Goal: Task Accomplishment & Management: Complete application form

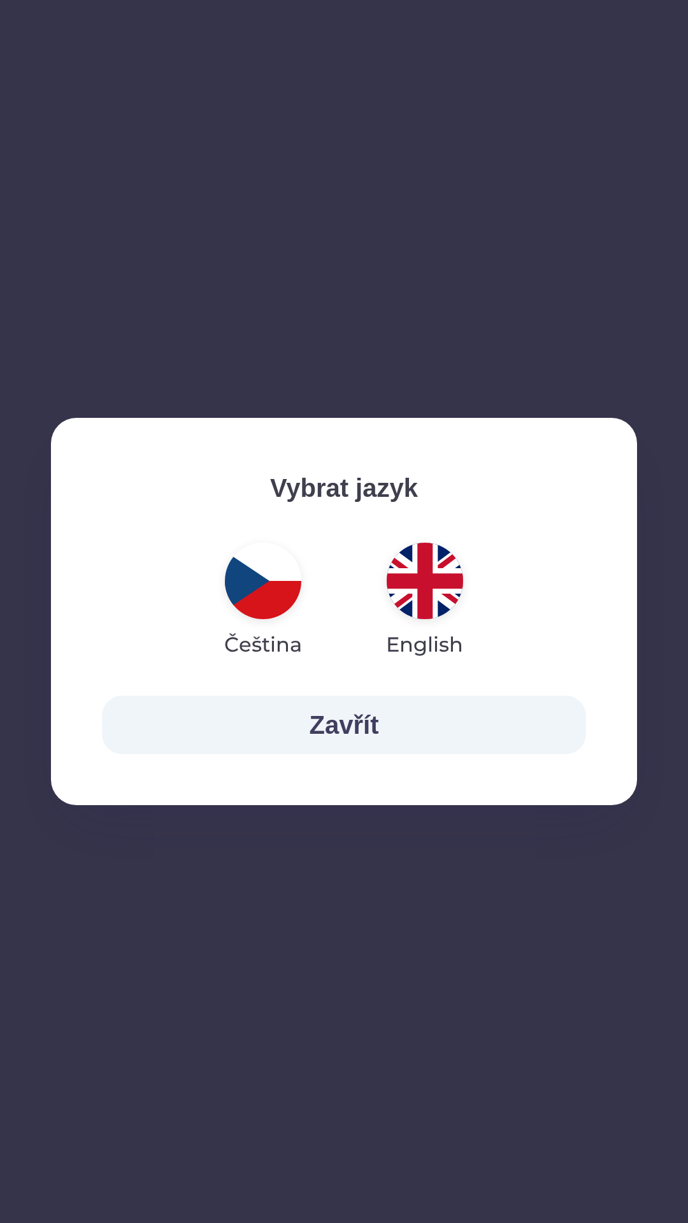
click at [425, 573] on img "button" at bounding box center [425, 581] width 76 height 76
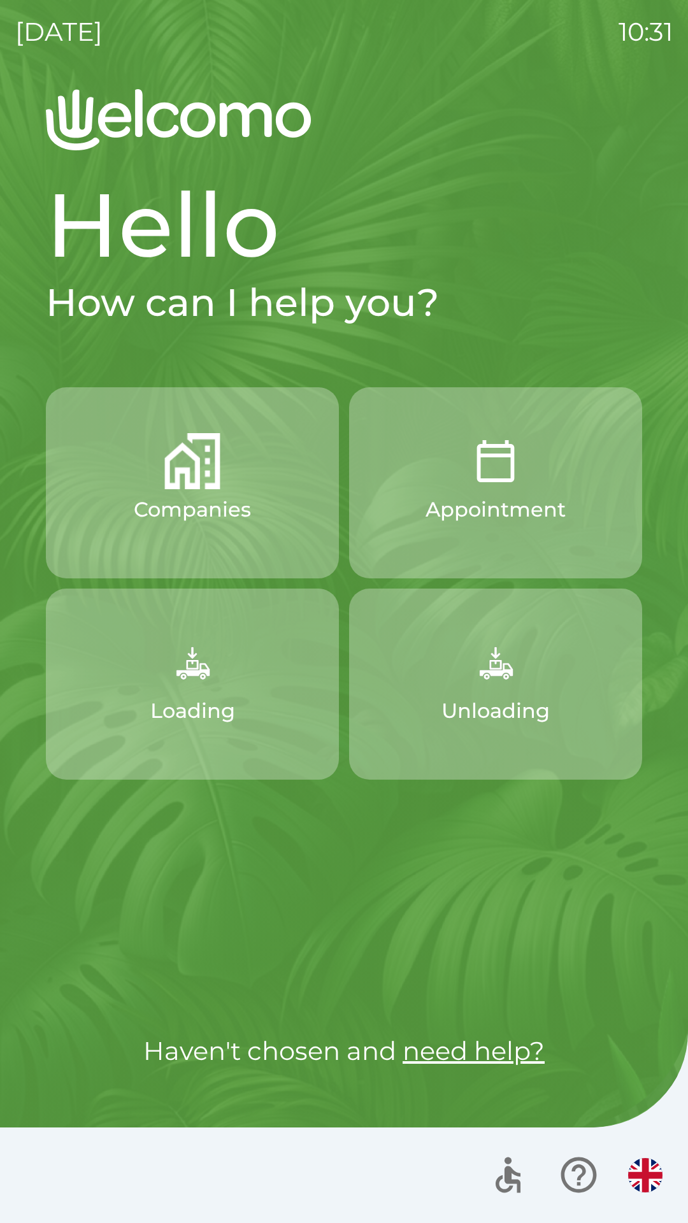
click at [217, 686] on img "button" at bounding box center [192, 662] width 56 height 56
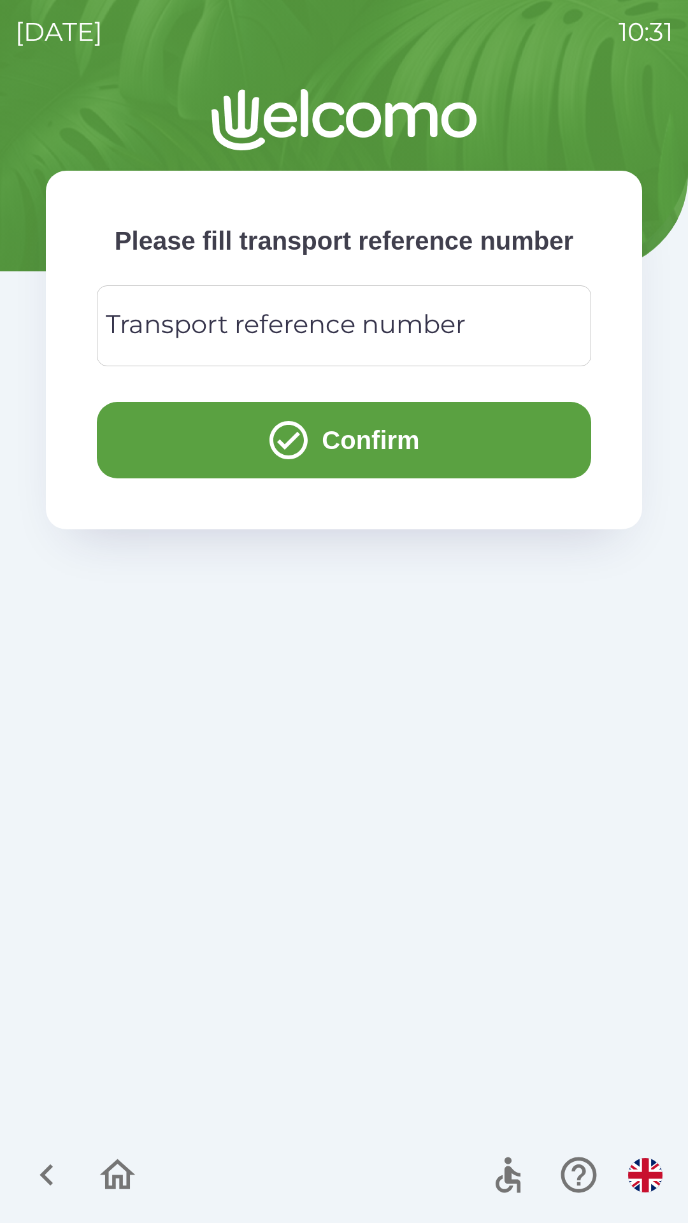
click at [50, 1181] on icon "button" at bounding box center [45, 1175] width 13 height 22
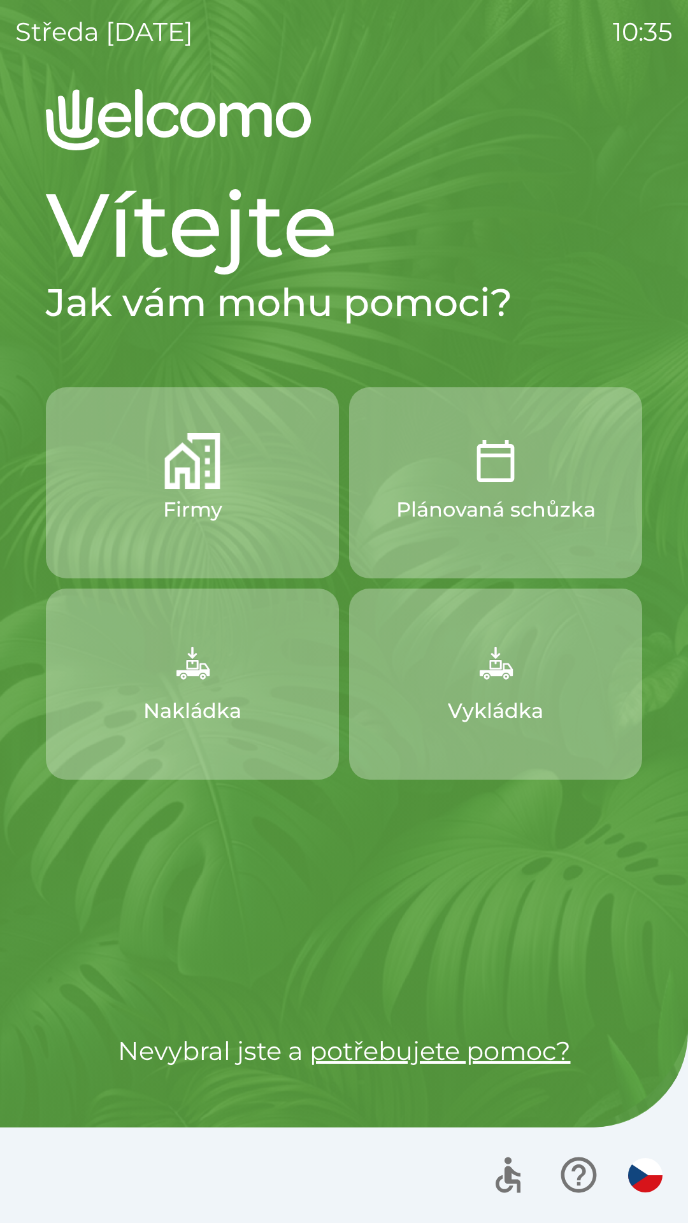
click at [633, 1155] on button "button" at bounding box center [645, 1175] width 45 height 45
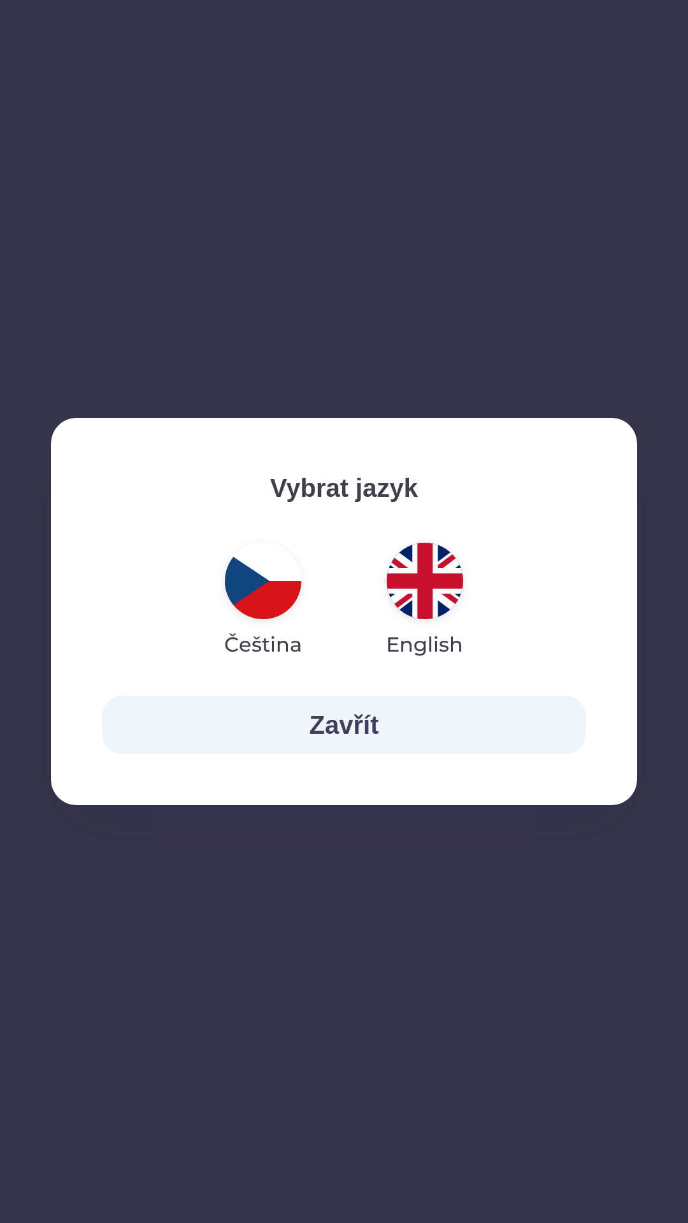
click at [439, 571] on img "button" at bounding box center [425, 581] width 76 height 76
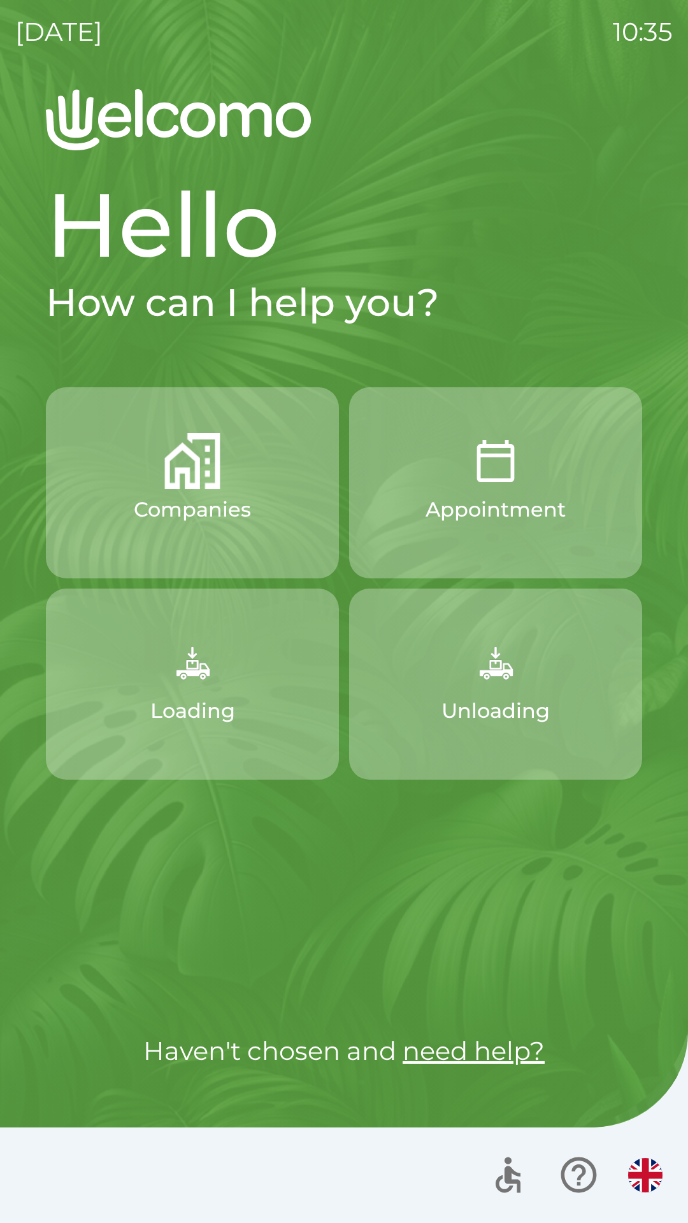
click at [204, 667] on img "button" at bounding box center [192, 662] width 56 height 56
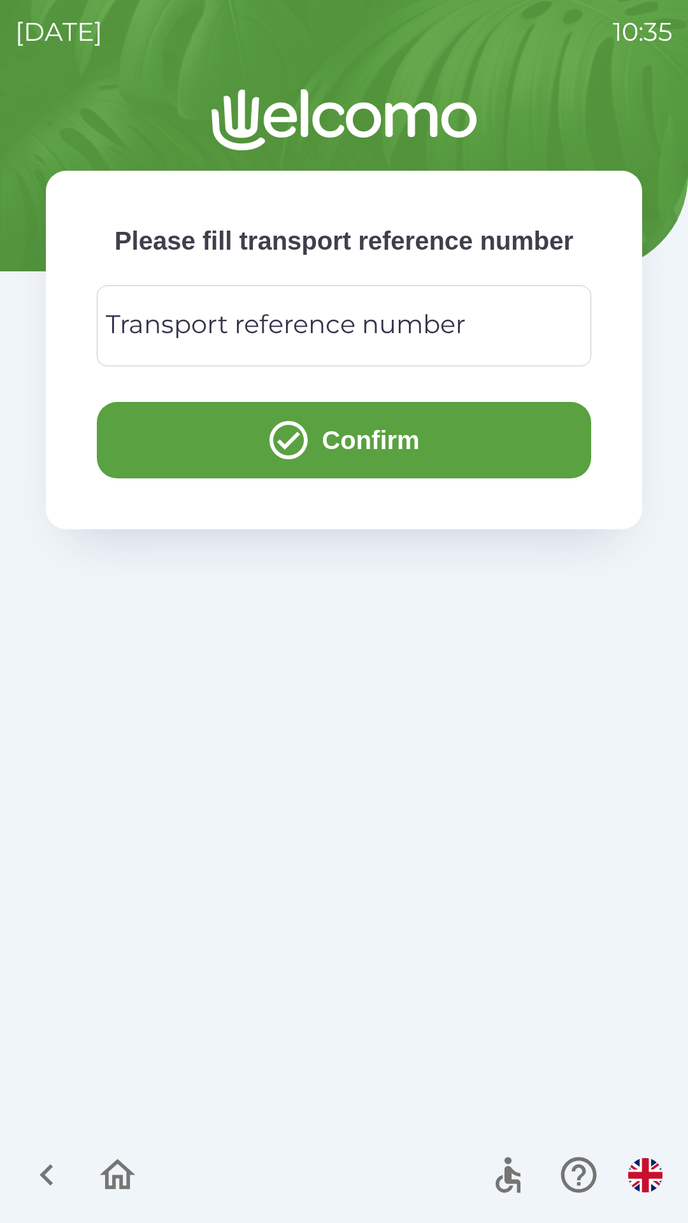
click at [266, 357] on div "Transport reference number Transport reference number" at bounding box center [344, 325] width 494 height 81
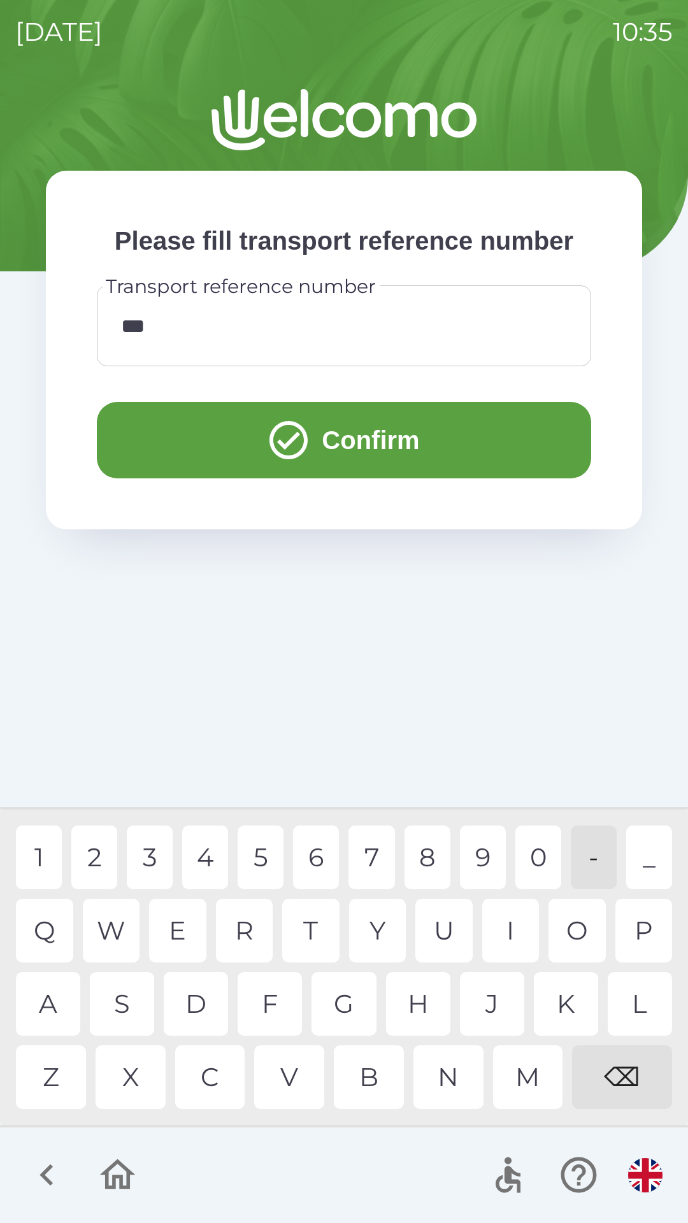
type input "****"
click at [348, 464] on button "Confirm" at bounding box center [344, 440] width 494 height 76
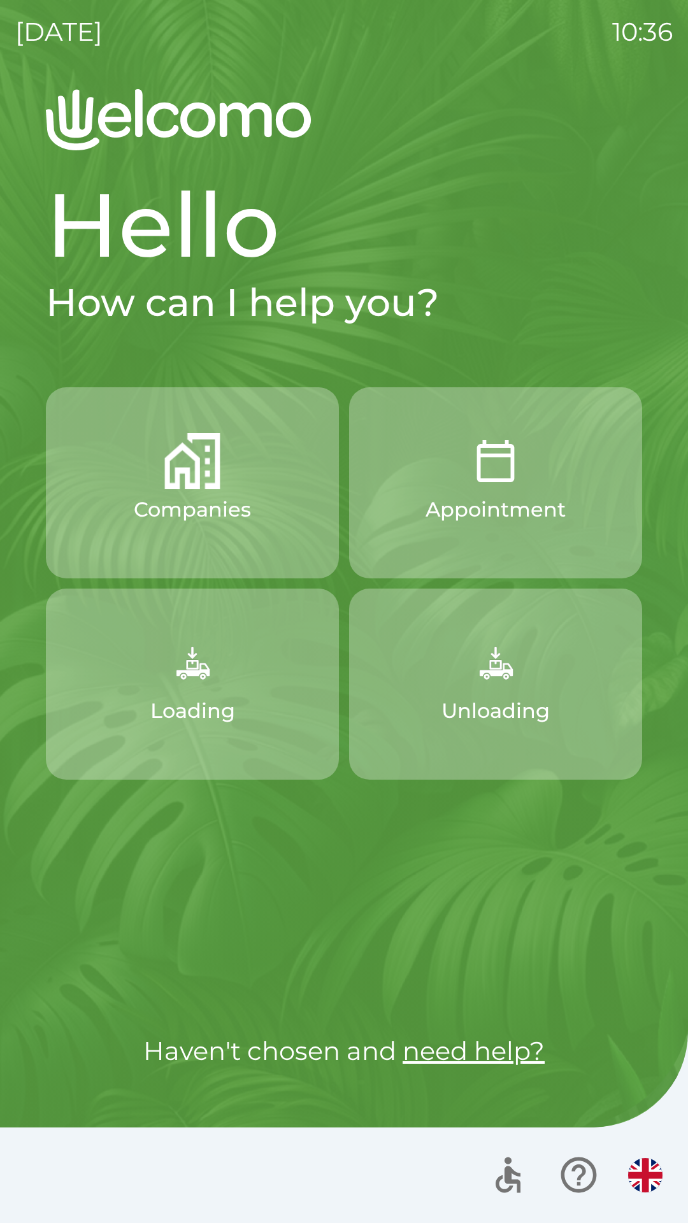
click at [183, 731] on button "Loading" at bounding box center [192, 683] width 293 height 191
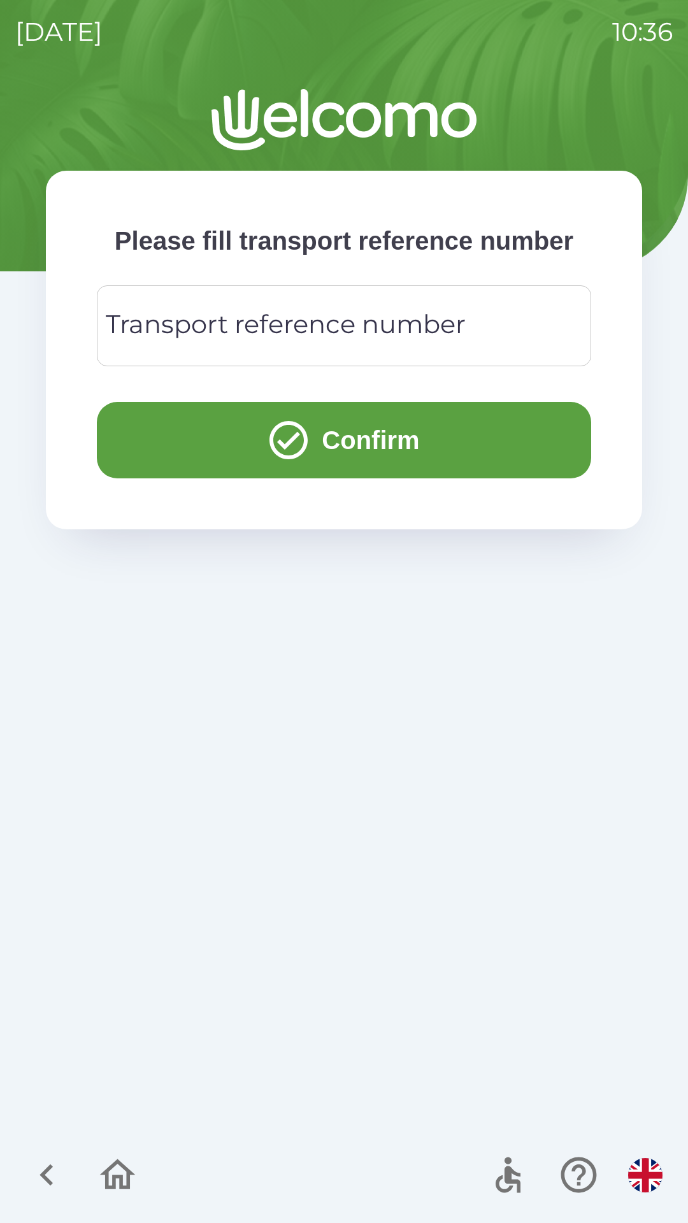
click at [245, 362] on div "Transport reference number Transport reference number" at bounding box center [344, 325] width 494 height 81
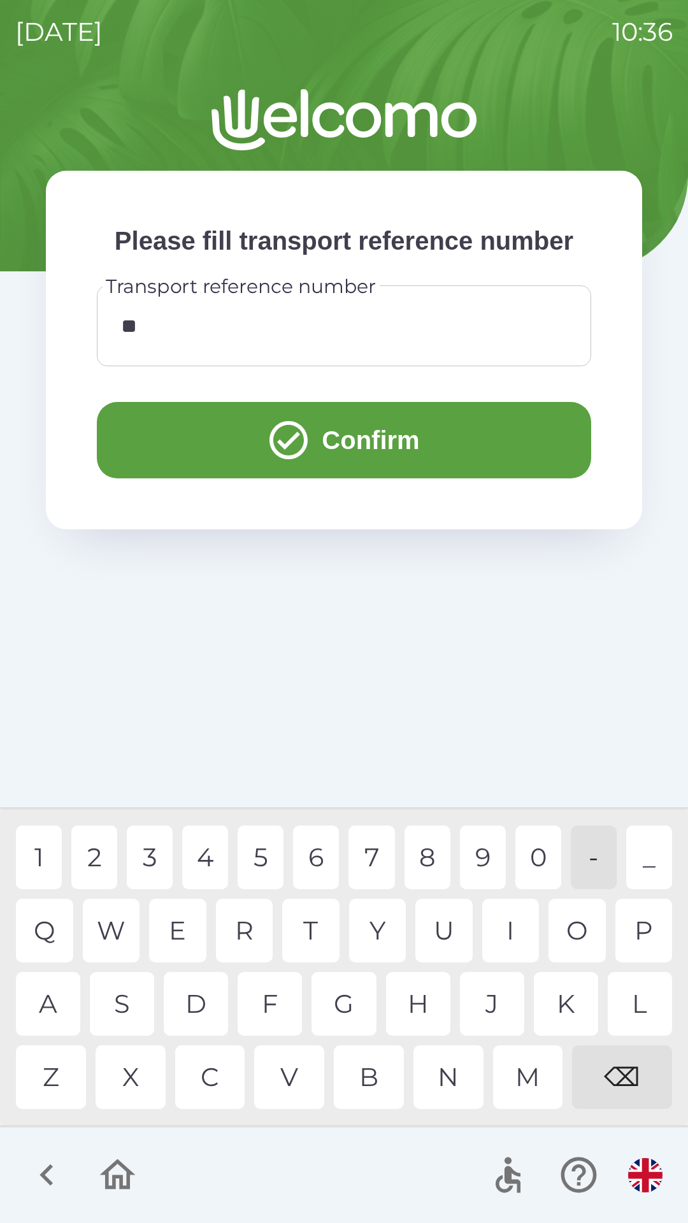
click at [99, 859] on div "2" at bounding box center [94, 857] width 46 height 64
click at [149, 846] on div "3" at bounding box center [150, 857] width 46 height 64
type input "****"
click at [294, 459] on icon "submit" at bounding box center [288, 440] width 38 height 38
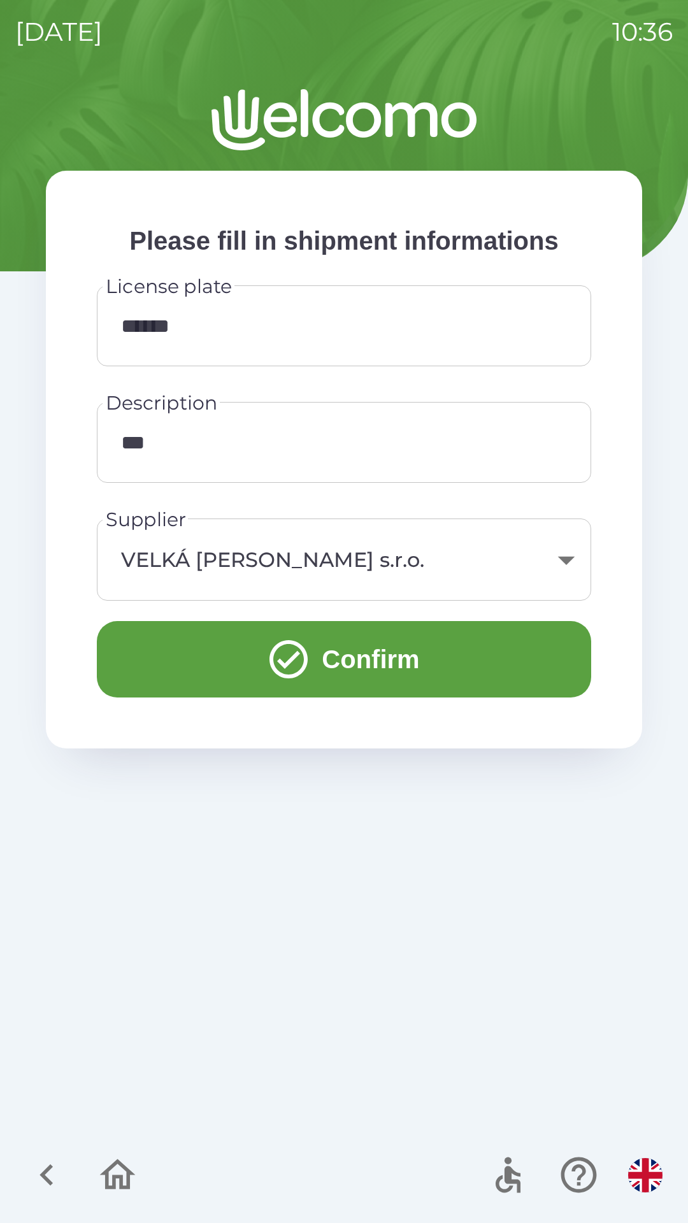
click at [283, 657] on icon "submit" at bounding box center [289, 659] width 46 height 46
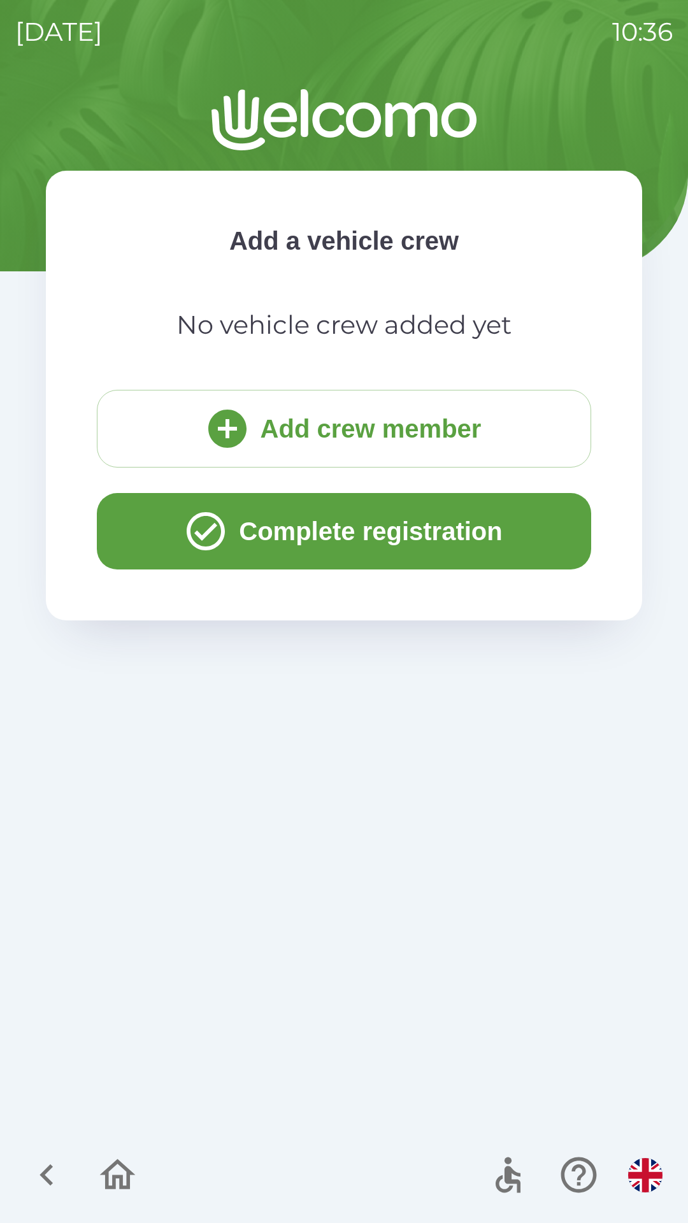
click at [233, 429] on icon "submit" at bounding box center [227, 429] width 38 height 38
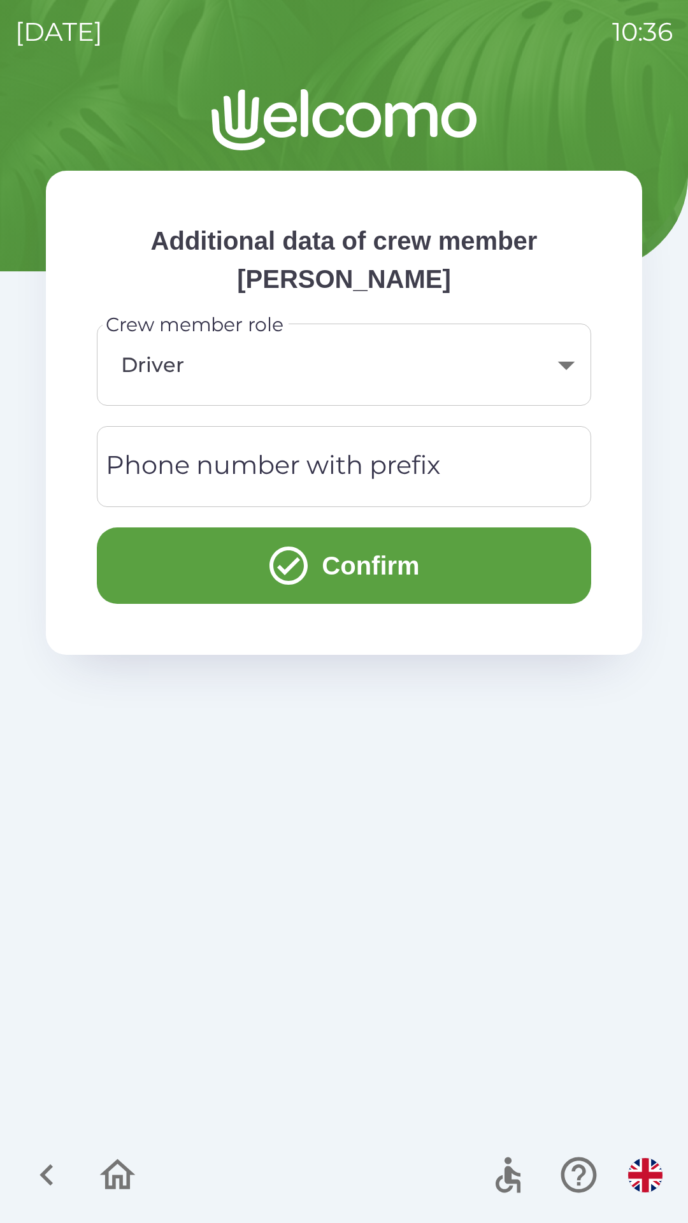
click at [345, 560] on button "Confirm" at bounding box center [344, 565] width 494 height 76
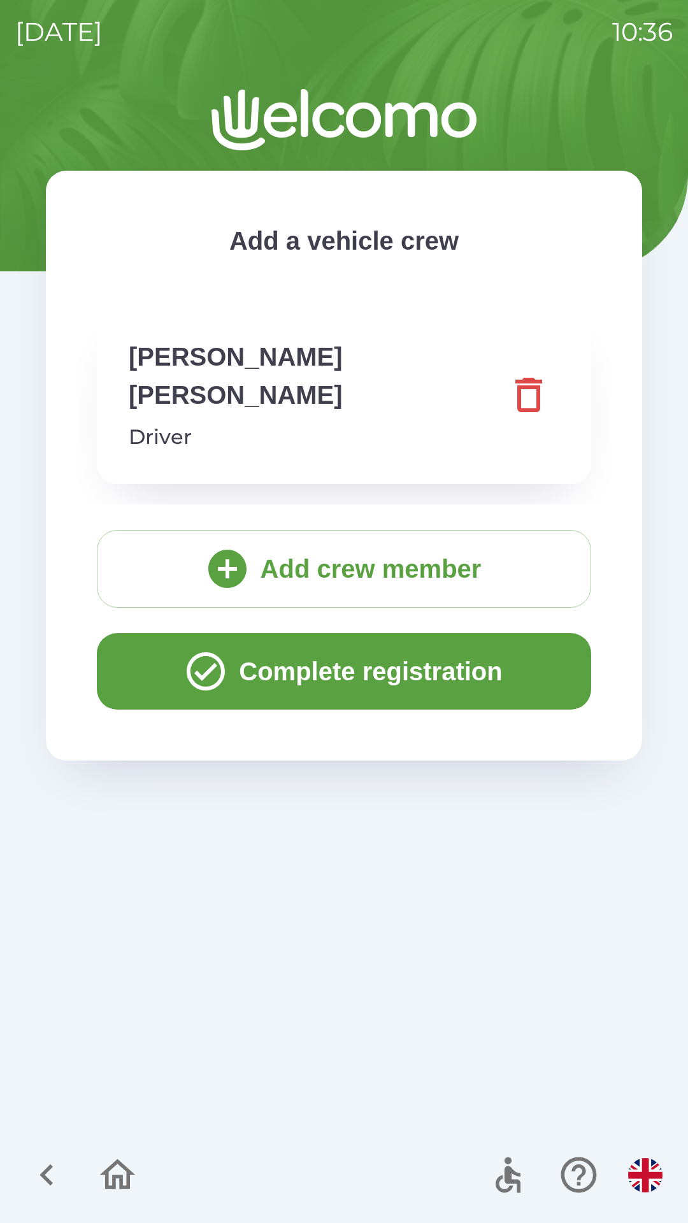
click at [324, 633] on button "Complete registration" at bounding box center [344, 671] width 494 height 76
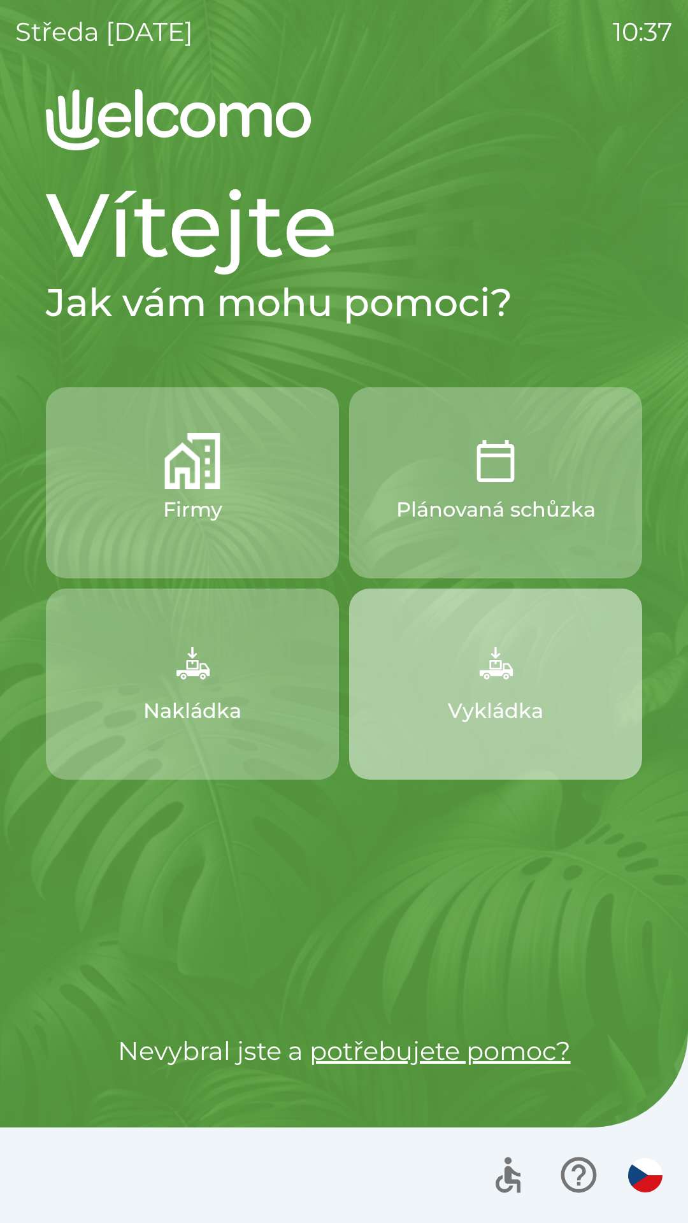
click at [475, 652] on img "button" at bounding box center [495, 662] width 56 height 56
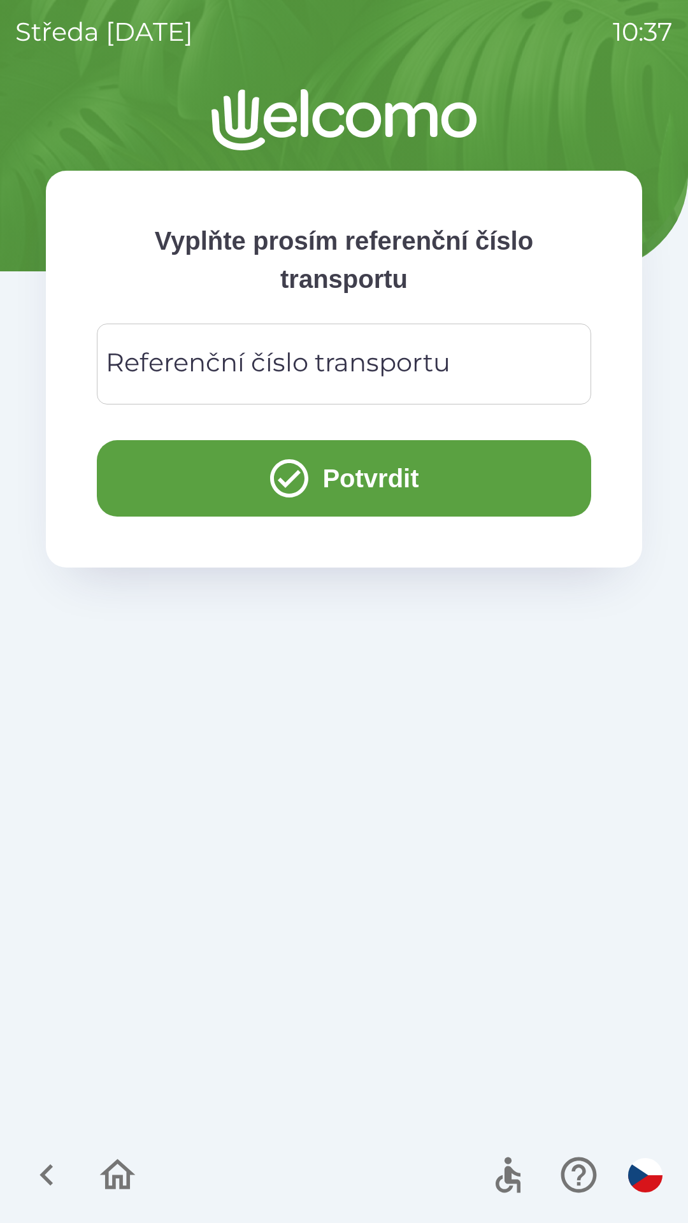
click at [289, 357] on div "Referenční číslo transportu Referenční číslo transportu" at bounding box center [344, 364] width 494 height 81
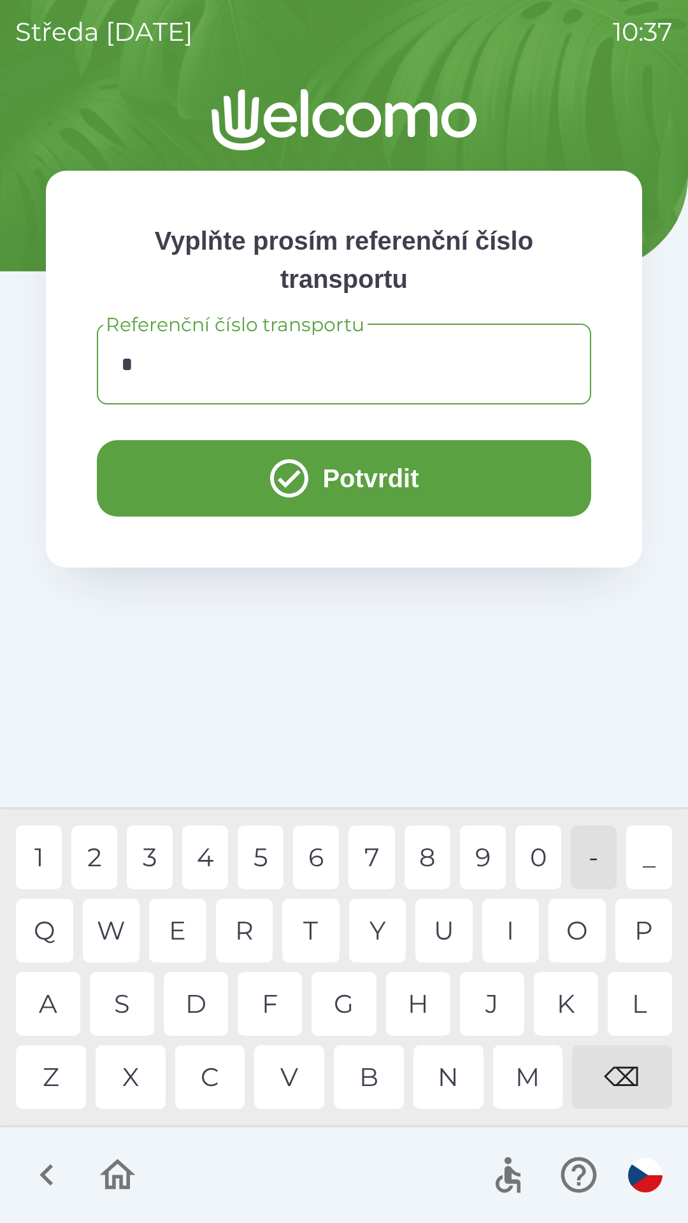
click at [46, 860] on div "1" at bounding box center [39, 857] width 46 height 64
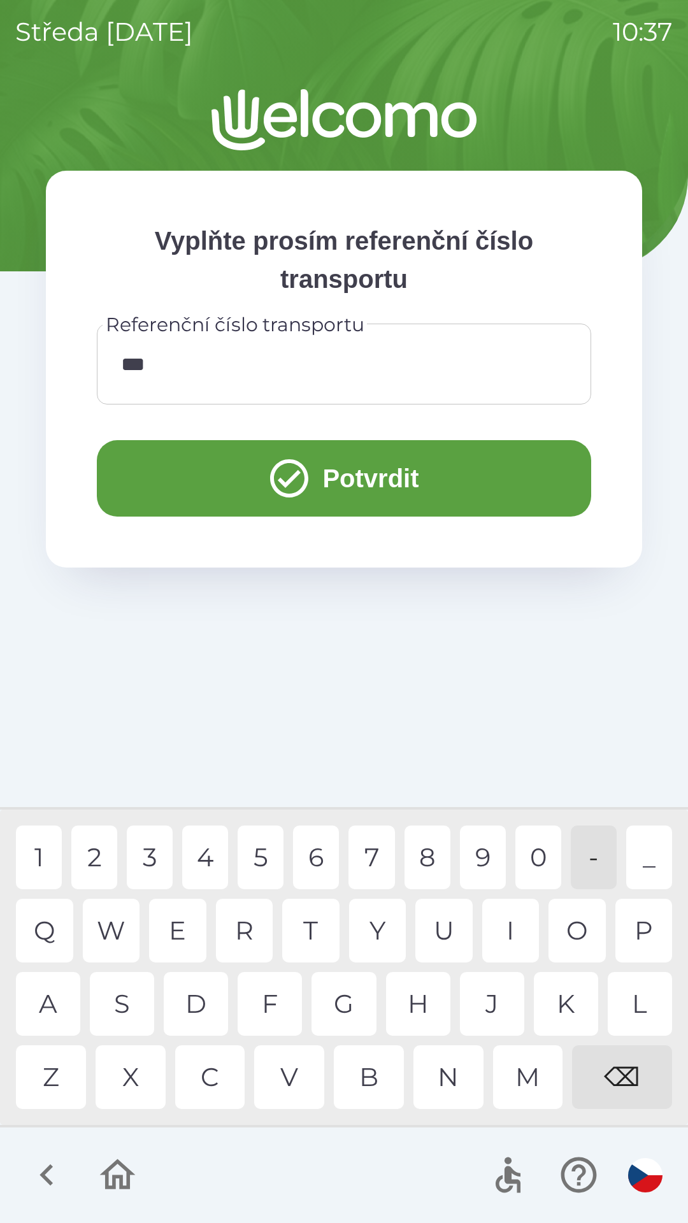
type input "****"
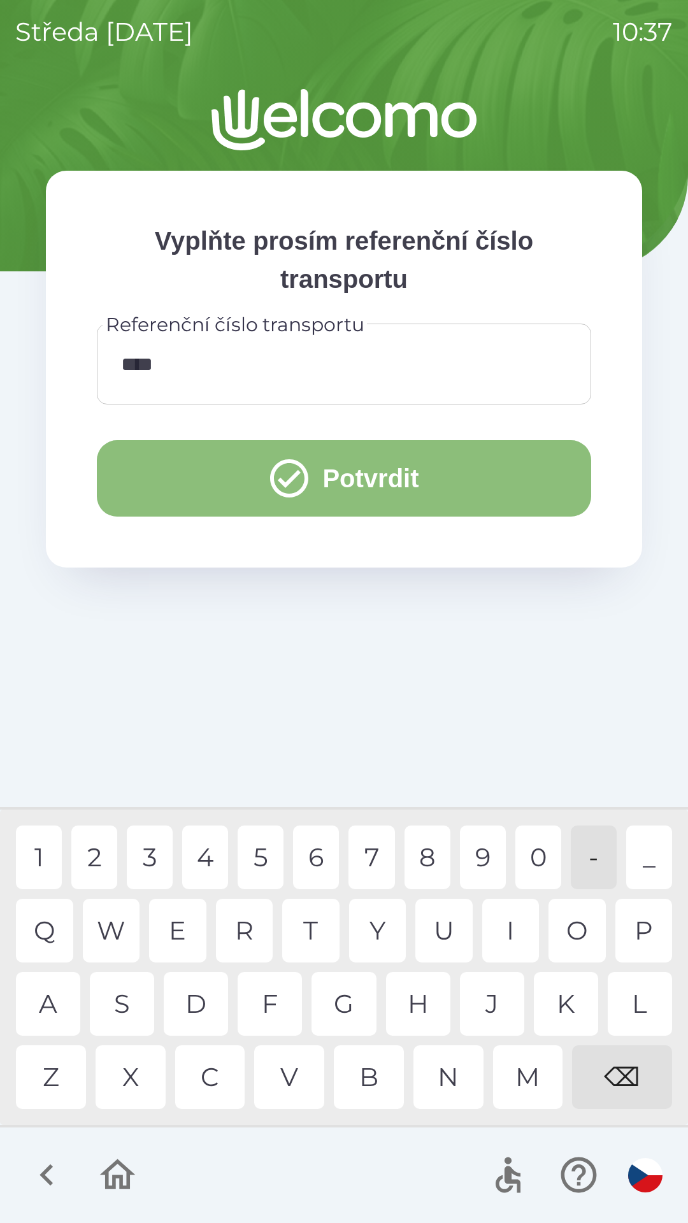
click at [339, 466] on button "Potvrdit" at bounding box center [344, 478] width 494 height 76
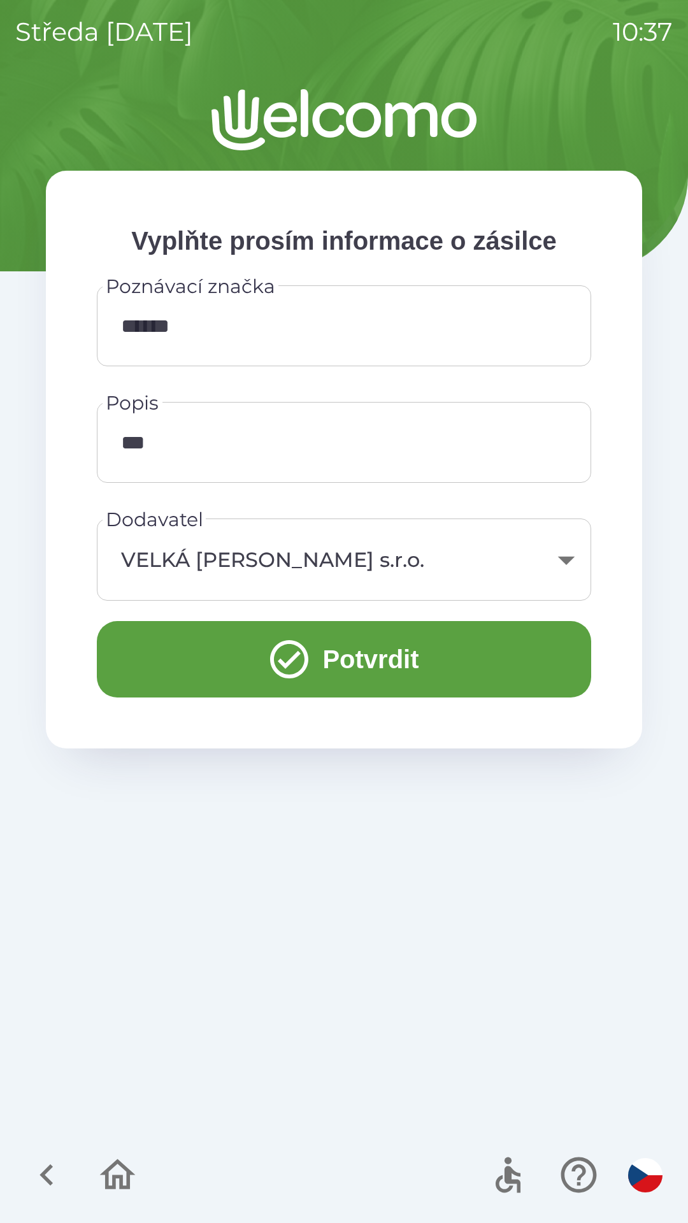
click at [350, 664] on button "Potvrdit" at bounding box center [344, 659] width 494 height 76
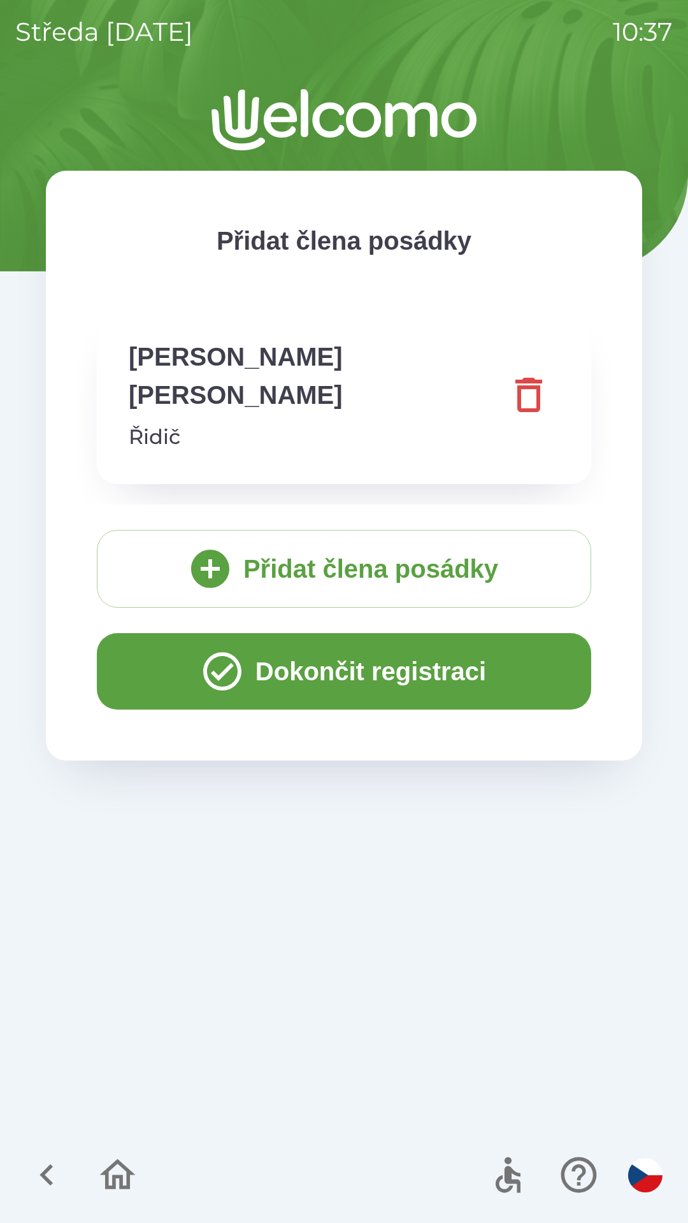
click at [348, 638] on button "Dokončit registraci" at bounding box center [344, 671] width 494 height 76
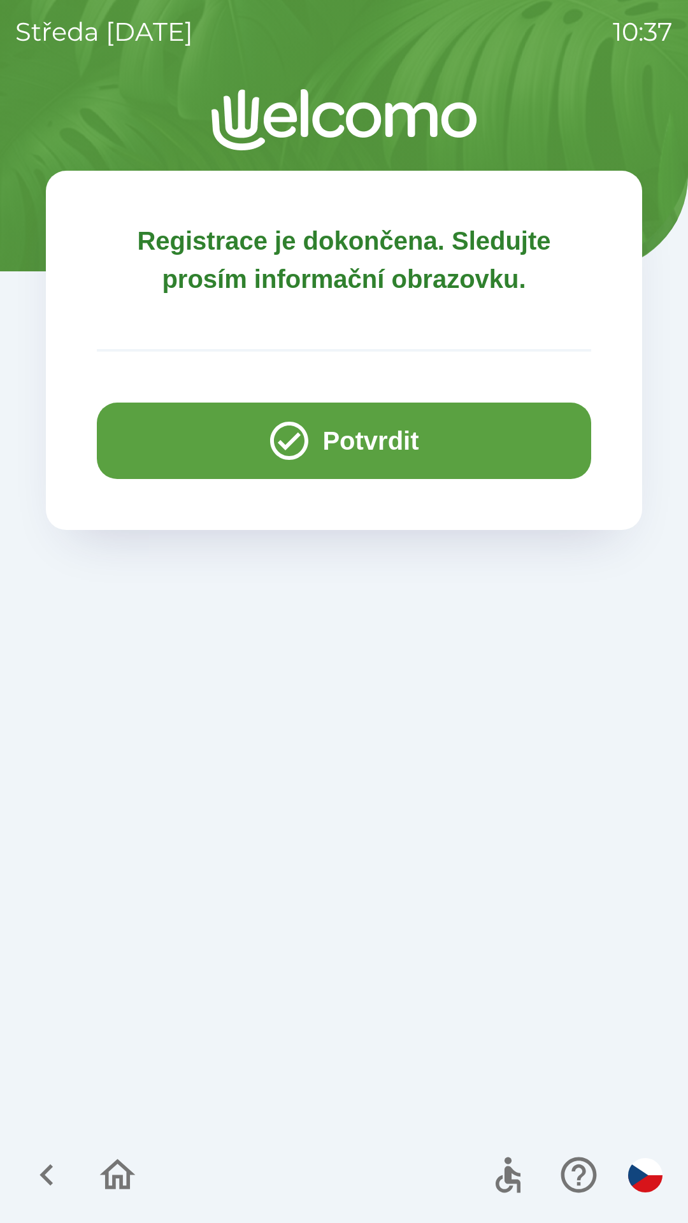
click at [359, 430] on button "Potvrdit" at bounding box center [344, 441] width 494 height 76
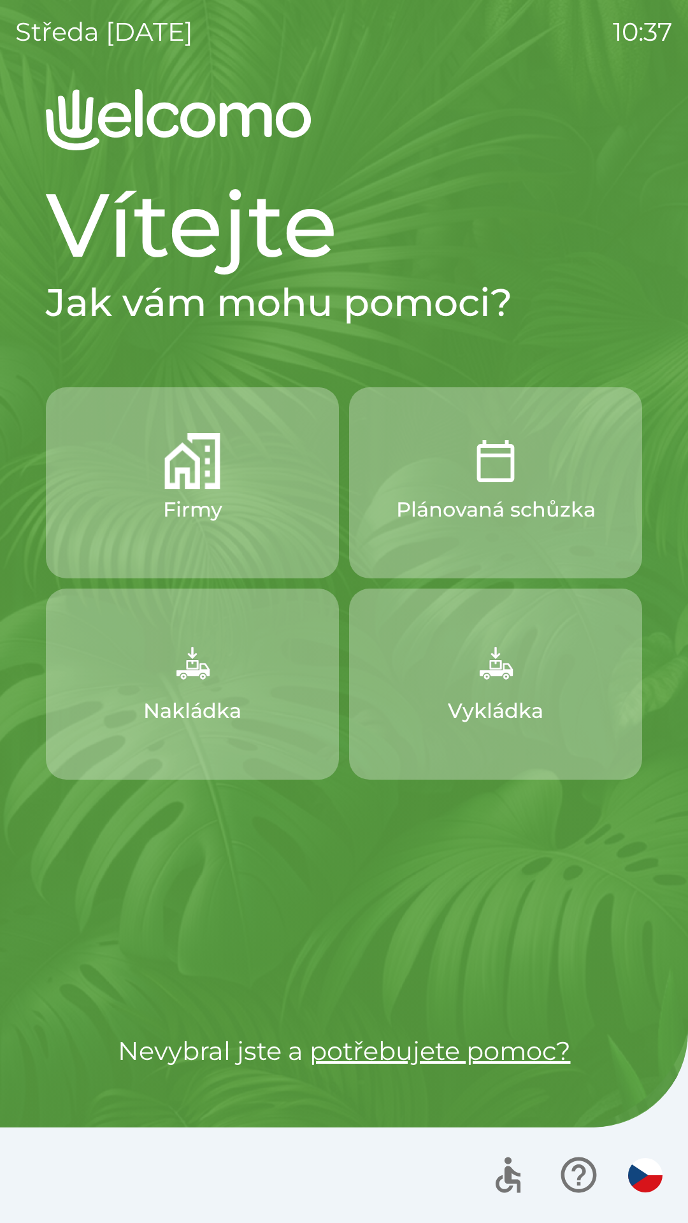
click at [638, 1176] on img "button" at bounding box center [645, 1175] width 34 height 34
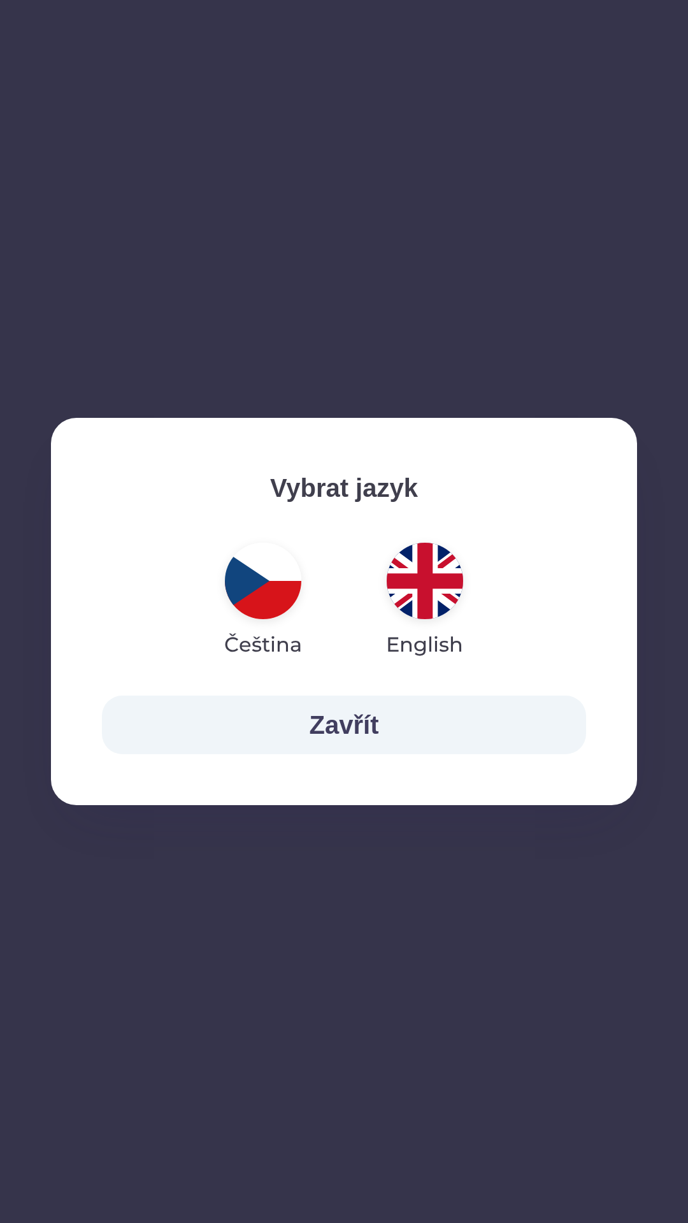
click at [429, 581] on img "button" at bounding box center [425, 581] width 76 height 76
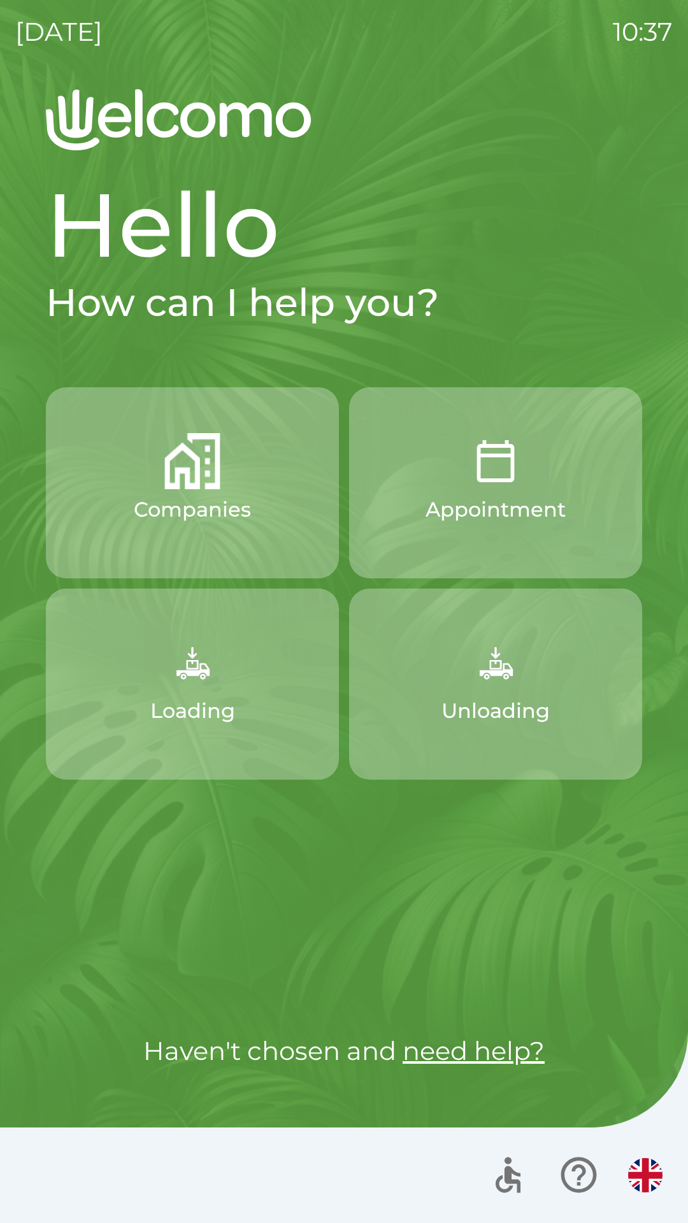
click at [228, 471] on button "Companies" at bounding box center [192, 482] width 293 height 191
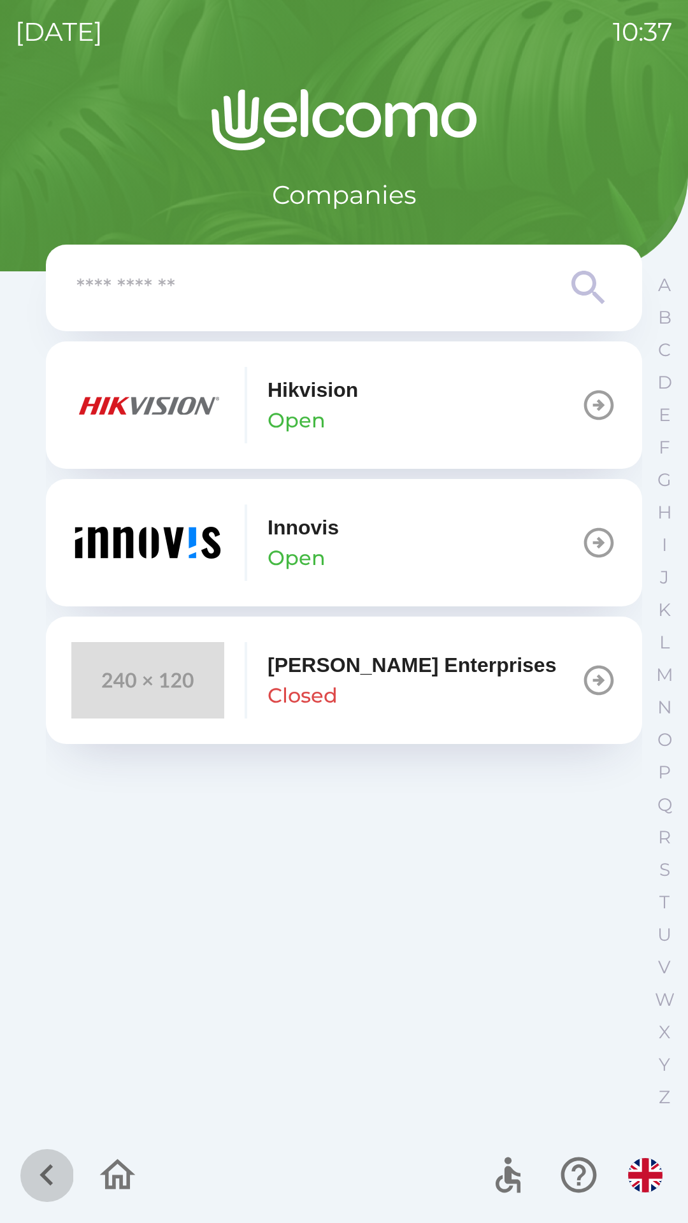
click at [46, 1166] on icon "button" at bounding box center [46, 1174] width 43 height 43
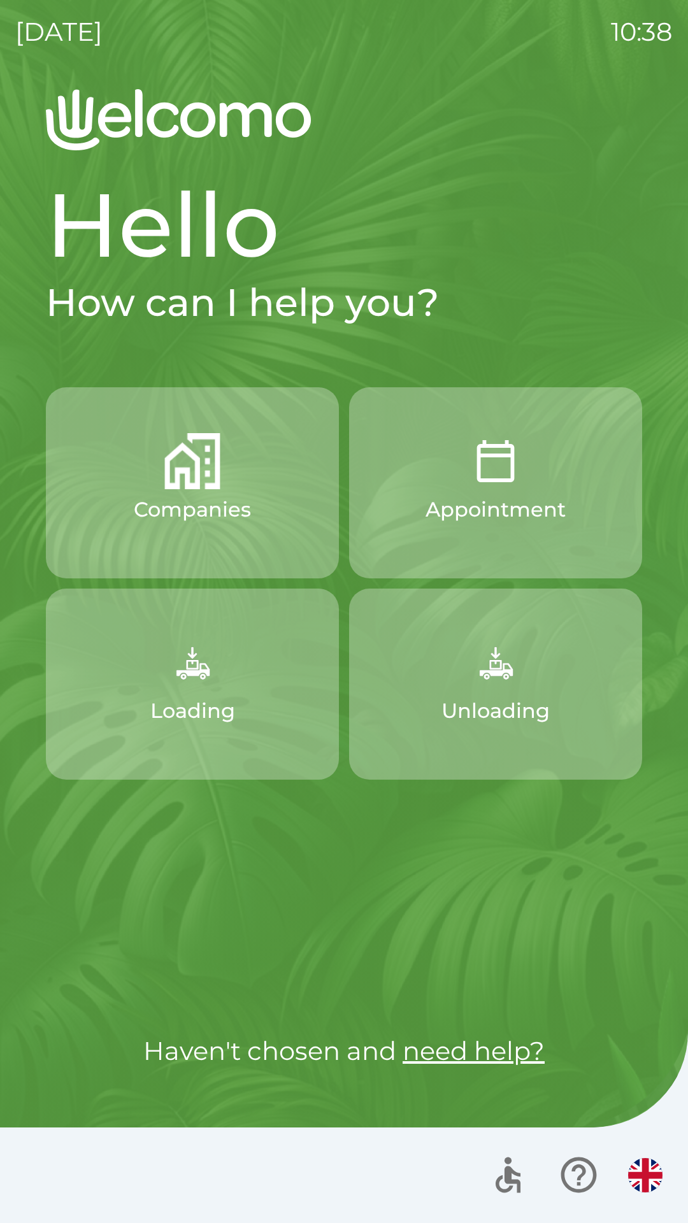
click at [196, 479] on img "button" at bounding box center [192, 461] width 56 height 56
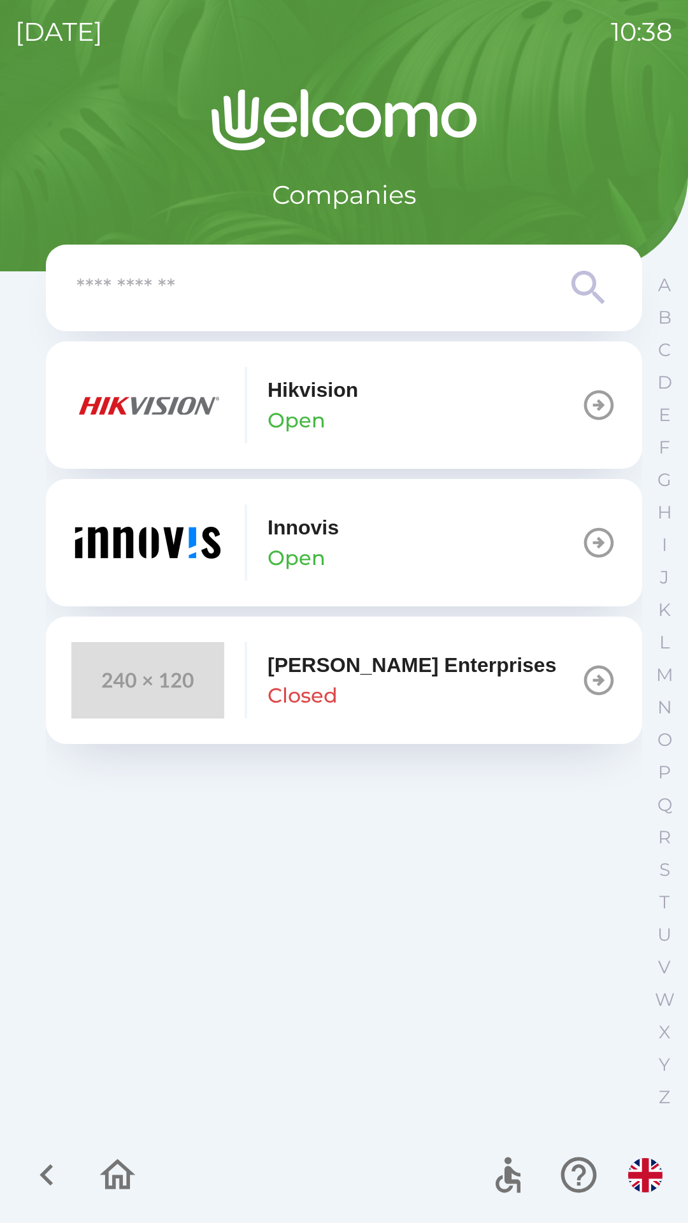
click at [354, 404] on p "Hikvision" at bounding box center [312, 389] width 90 height 31
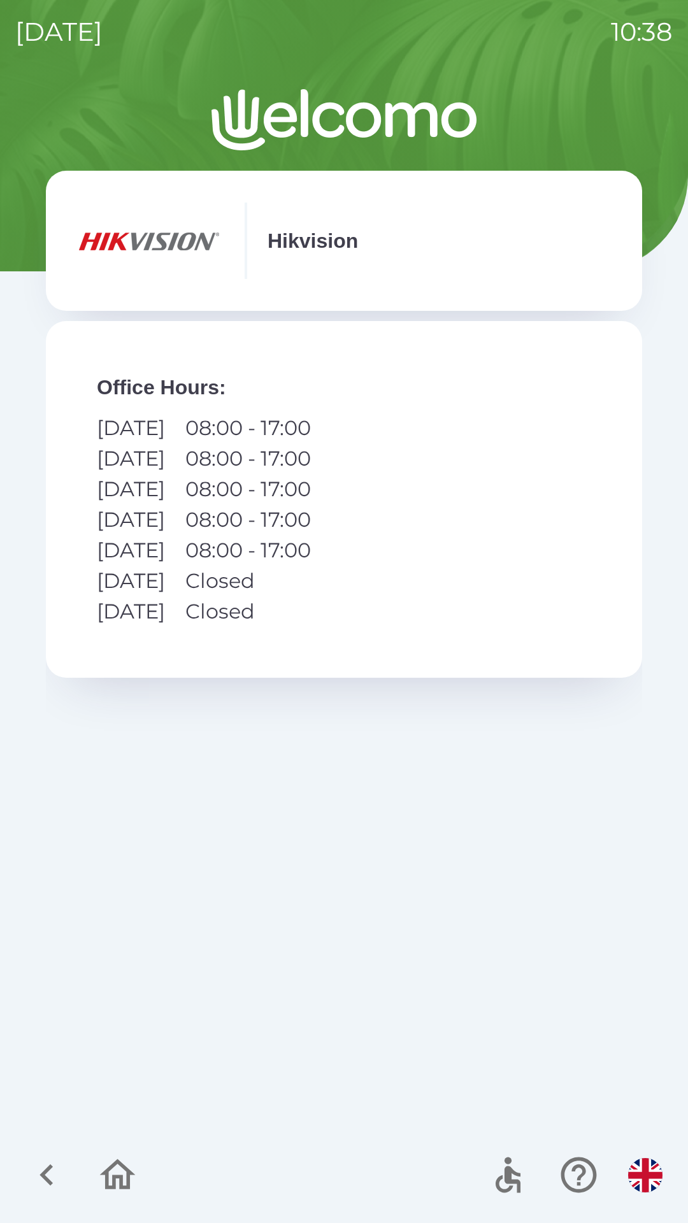
click at [47, 1171] on icon "button" at bounding box center [45, 1175] width 13 height 22
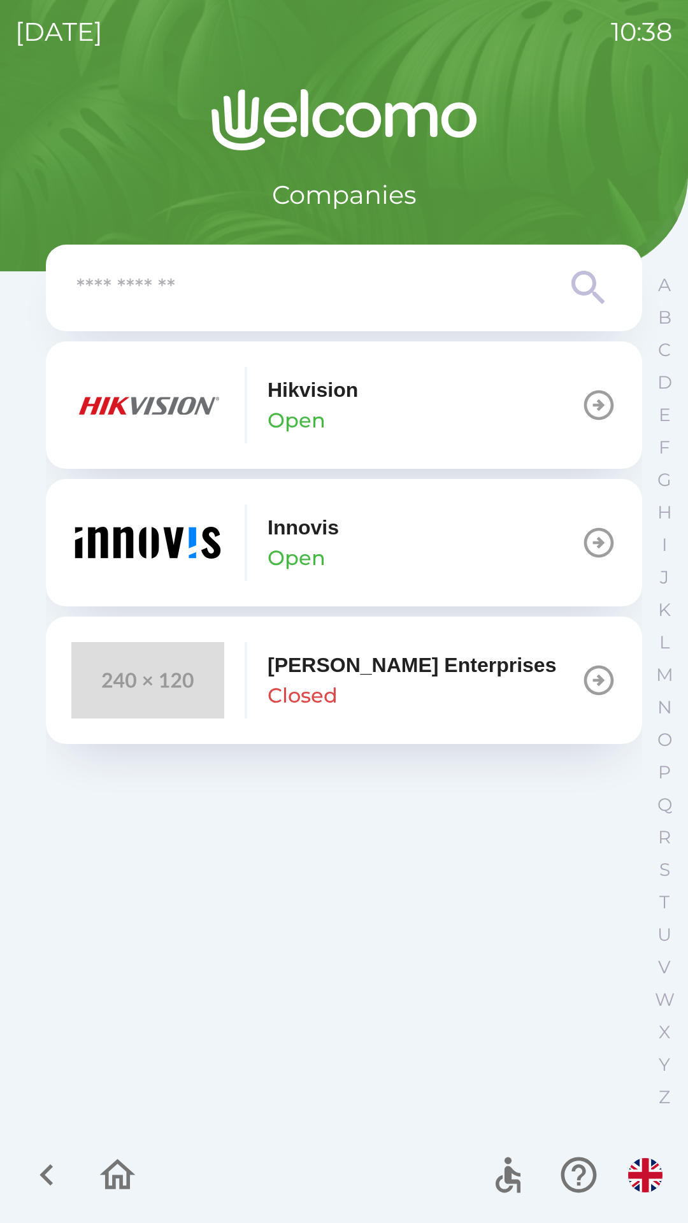
click at [38, 1175] on icon "button" at bounding box center [46, 1174] width 43 height 43
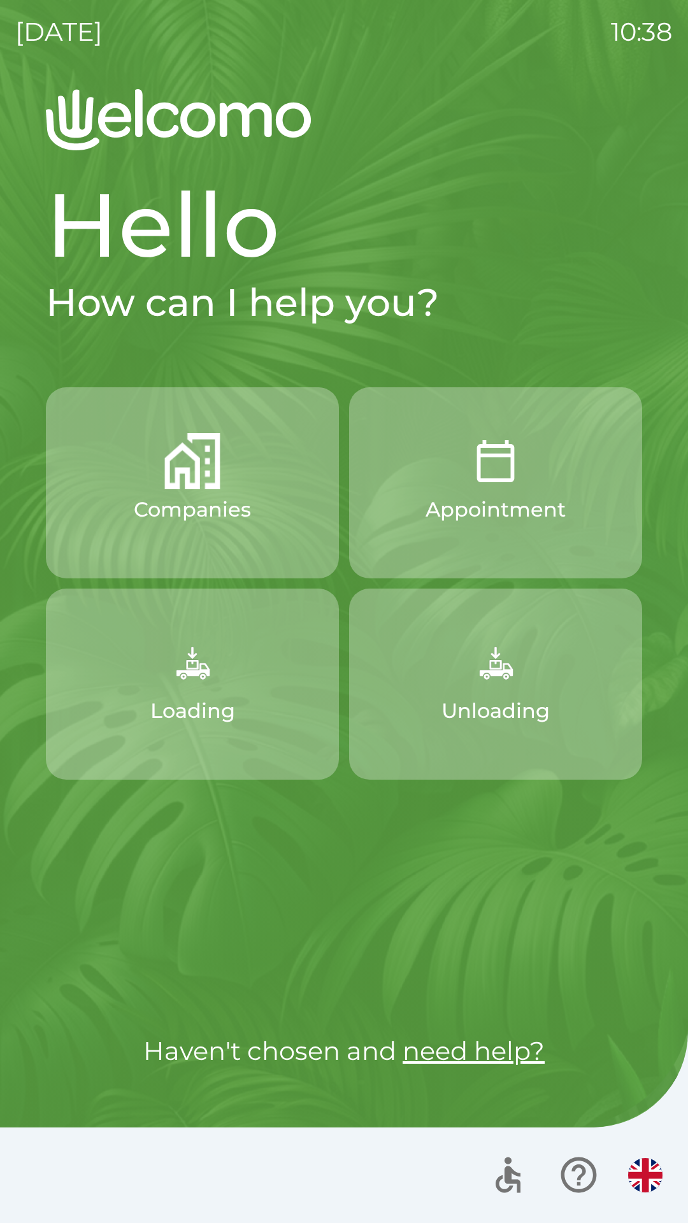
click at [217, 479] on img "button" at bounding box center [192, 461] width 56 height 56
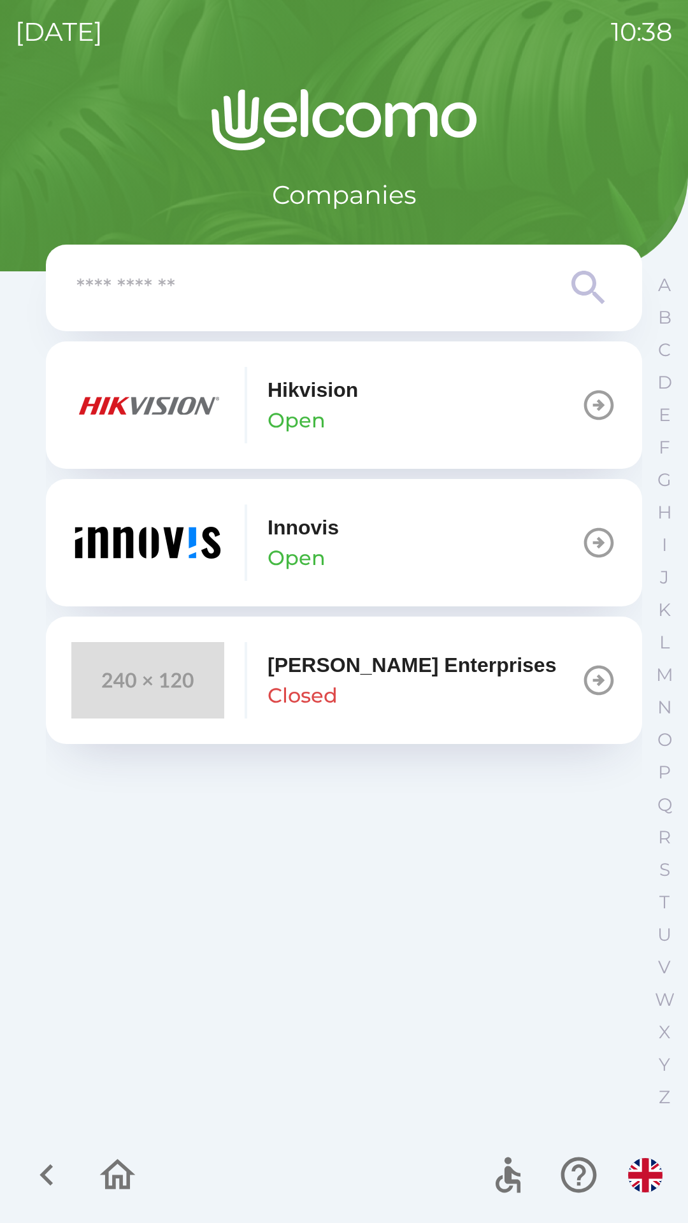
click at [197, 536] on img "button" at bounding box center [147, 542] width 153 height 76
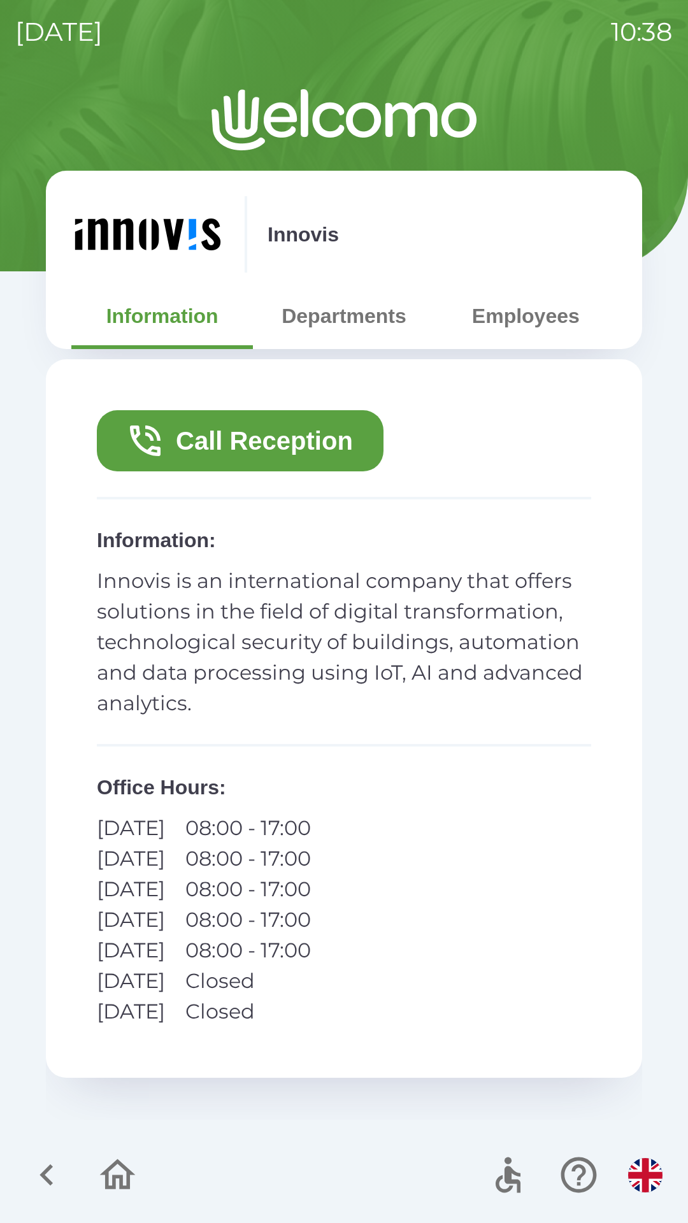
click at [346, 311] on button "Departments" at bounding box center [344, 316] width 182 height 46
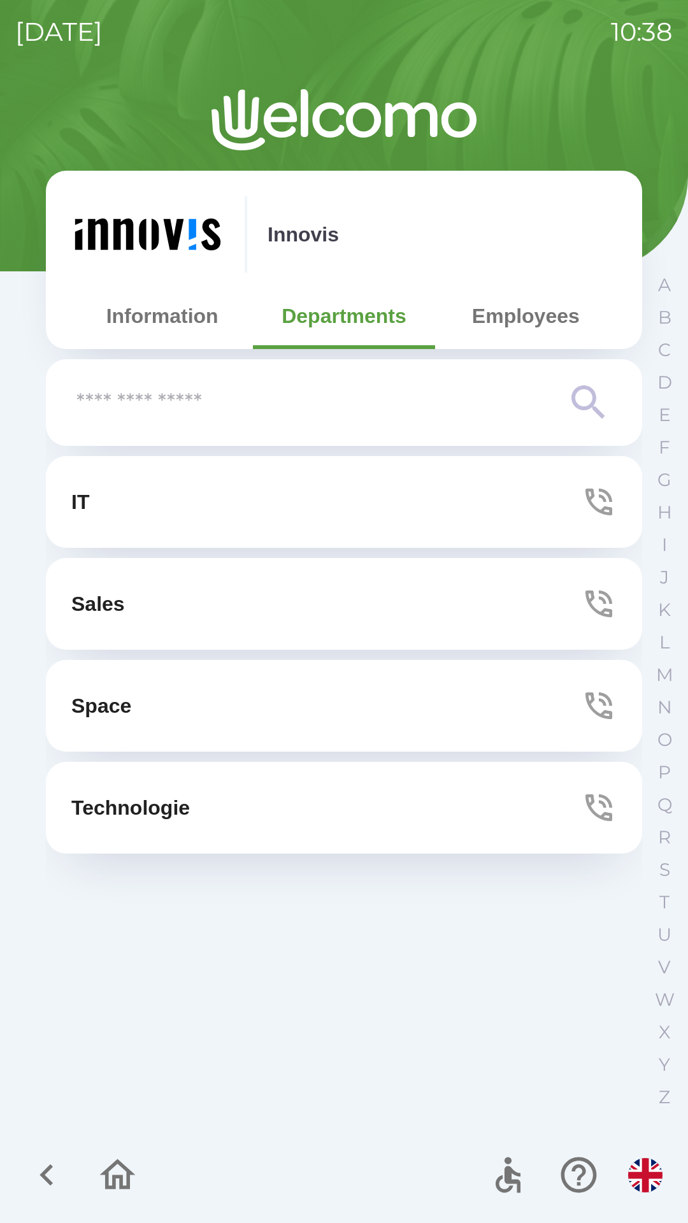
click at [552, 305] on button "Employees" at bounding box center [526, 316] width 182 height 46
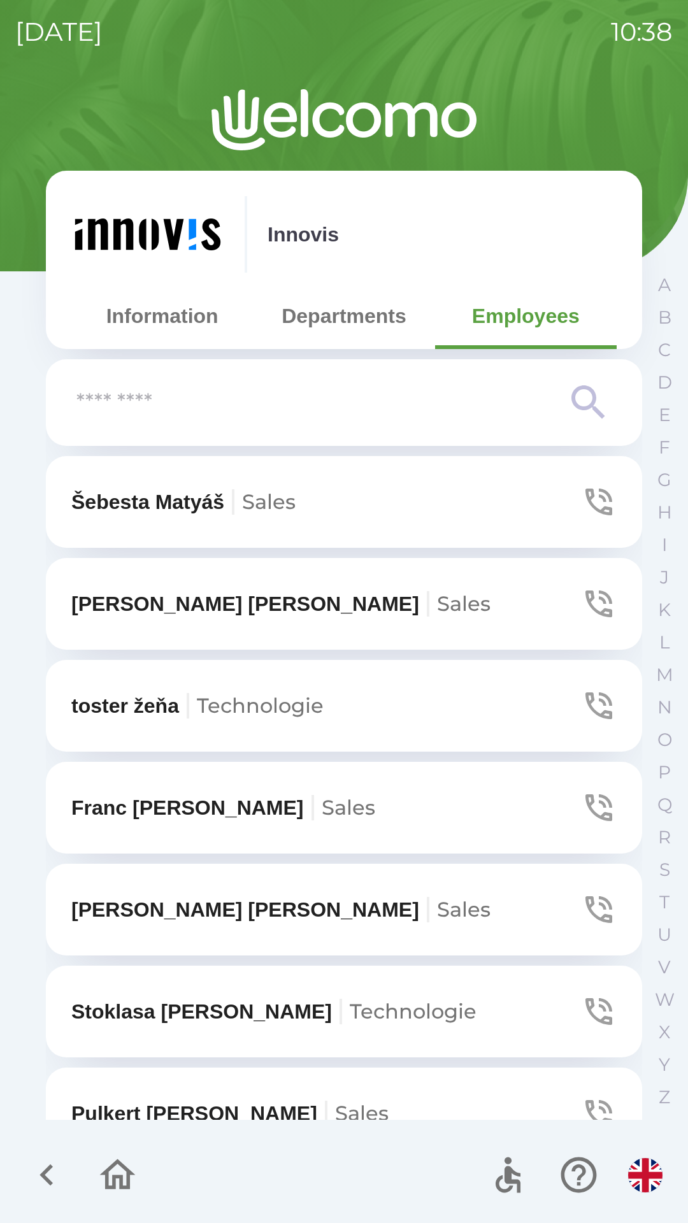
click at [117, 1180] on icon "button" at bounding box center [117, 1174] width 43 height 43
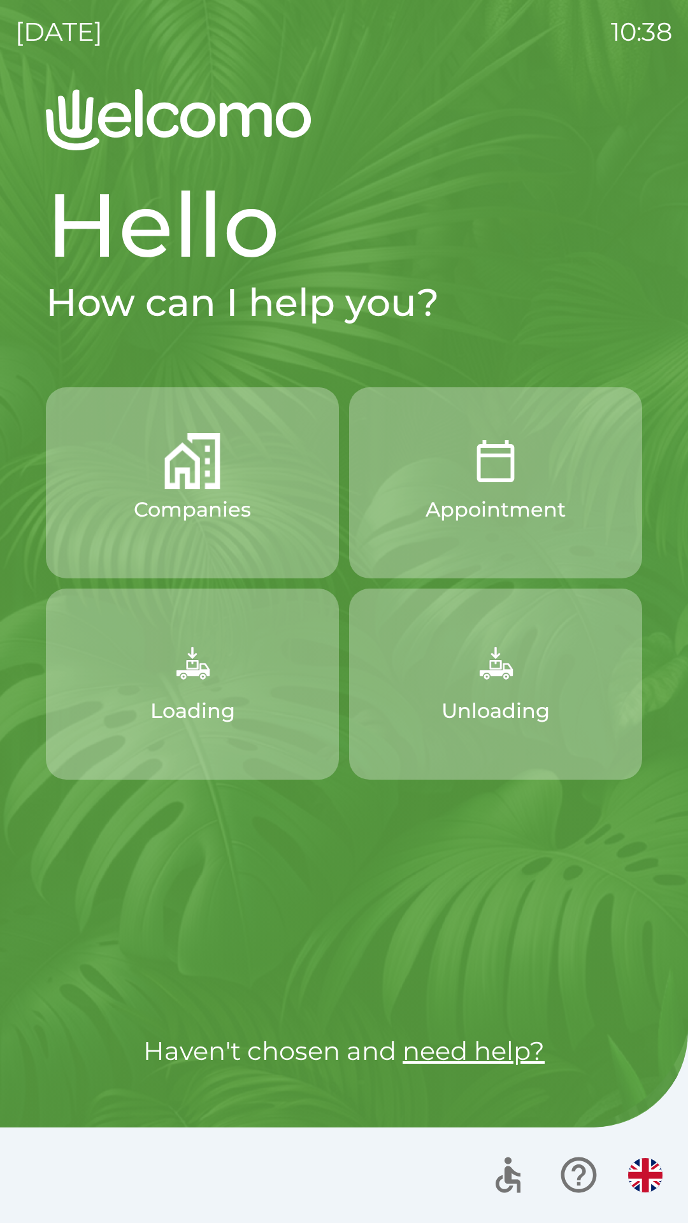
click at [517, 478] on img "button" at bounding box center [495, 461] width 56 height 56
